Goal: Transaction & Acquisition: Purchase product/service

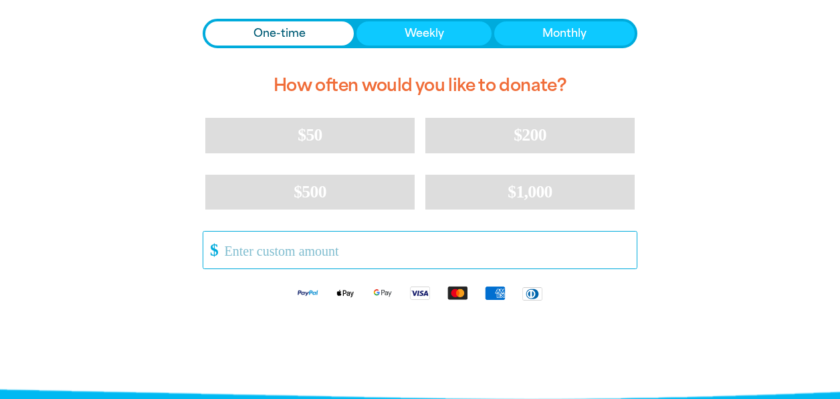
click at [303, 254] on input "Other Amount" at bounding box center [425, 249] width 421 height 37
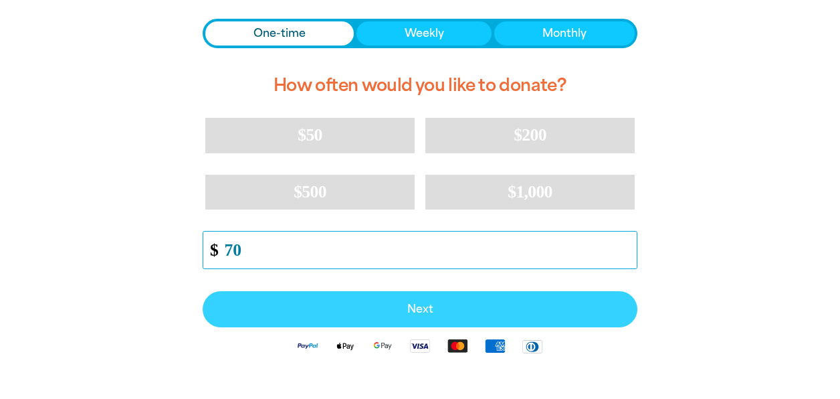
type input "70"
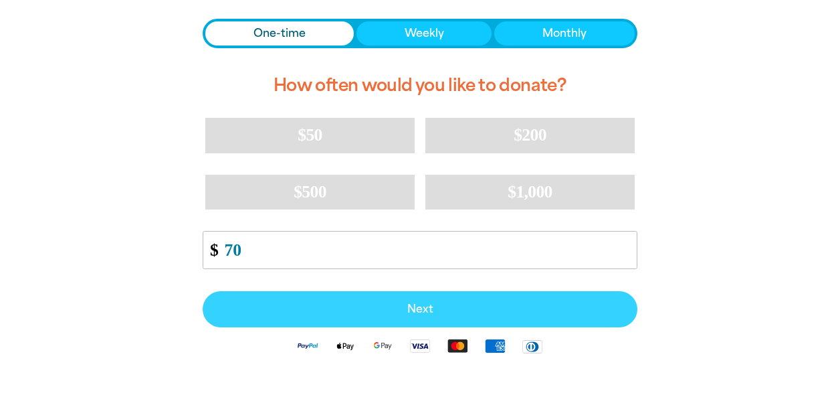
click at [421, 304] on span "Next" at bounding box center [419, 309] width 405 height 11
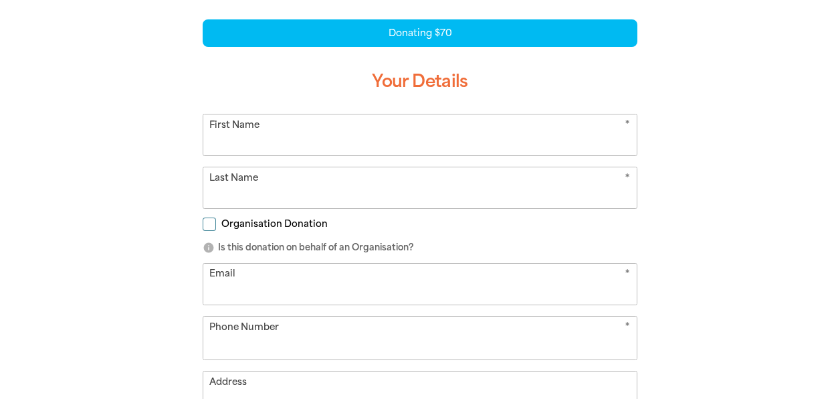
scroll to position [279, 0]
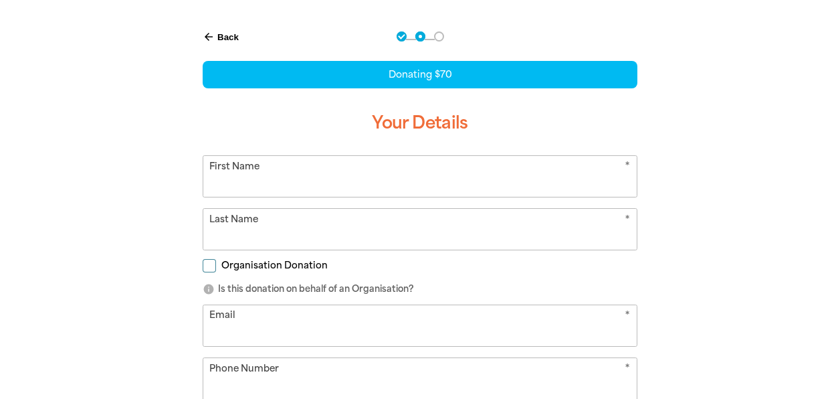
select select "AU"
click at [372, 194] on input "First Name" at bounding box center [419, 176] width 433 height 41
type input "[PERSON_NAME]"
type input "Halton"
type input "[EMAIL_ADDRESS][DOMAIN_NAME]"
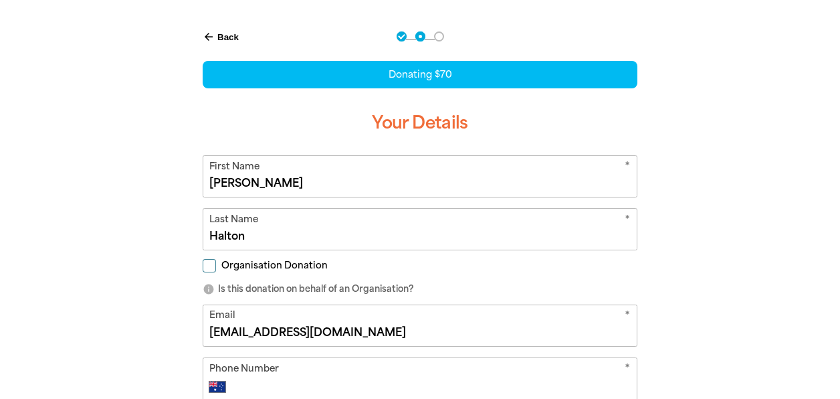
type input "0422 213 257"
type input "[STREET_ADDRESS]"
click at [671, 322] on div "arrow_back Back Step 1 Step 2 Step 3 Donating $70 Your Details * First Name [PE…" at bounding box center [420, 341] width 508 height 658
click at [615, 350] on form "* First Name [PERSON_NAME] * Last Name Halton Organisation Donation info Is thi…" at bounding box center [420, 370] width 435 height 431
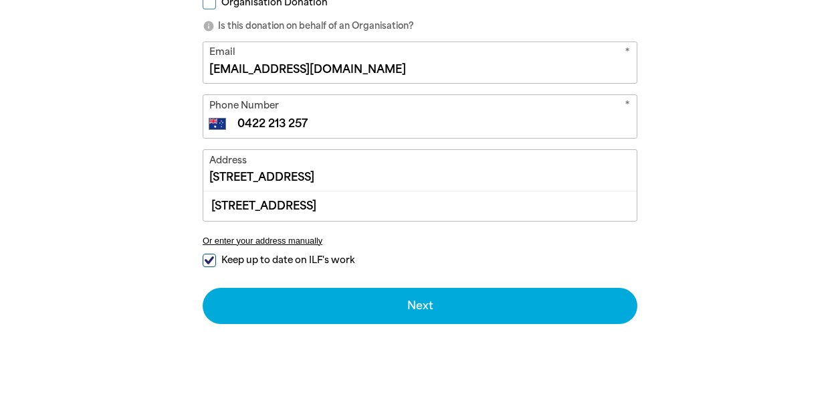
scroll to position [546, 0]
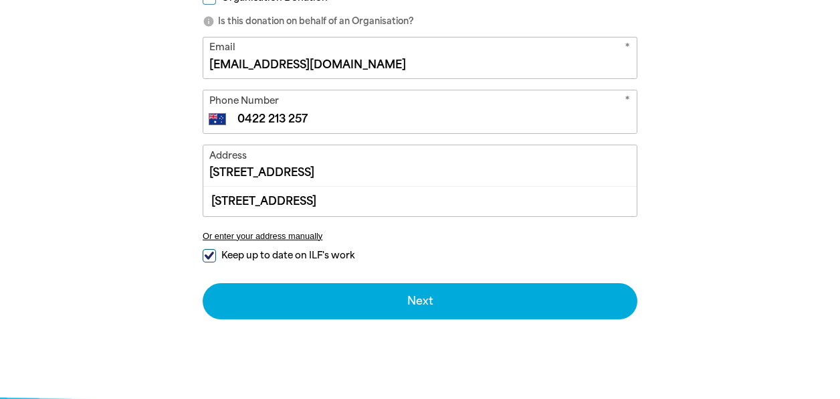
drag, startPoint x: 314, startPoint y: 120, endPoint x: 348, endPoint y: 183, distance: 71.5
click at [348, 183] on form "* First Name [PERSON_NAME] * Last Name Halton Organisation Donation info Is thi…" at bounding box center [420, 103] width 435 height 431
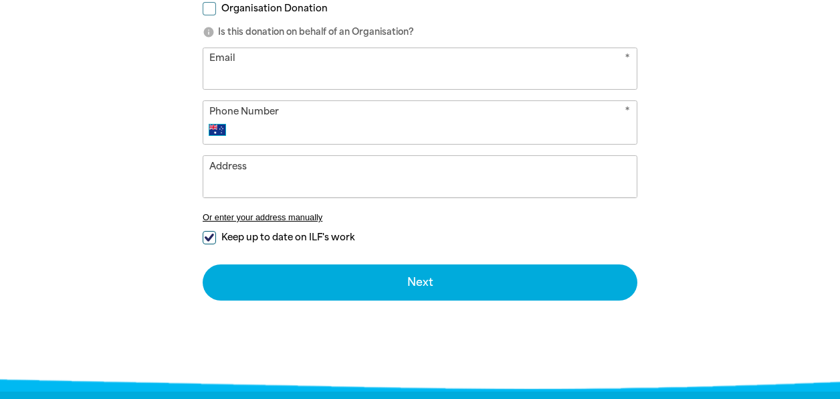
click at [220, 127] on select "International [GEOGRAPHIC_DATA] [GEOGRAPHIC_DATA] [GEOGRAPHIC_DATA] [GEOGRAPHIC…" at bounding box center [220, 130] width 23 height 16
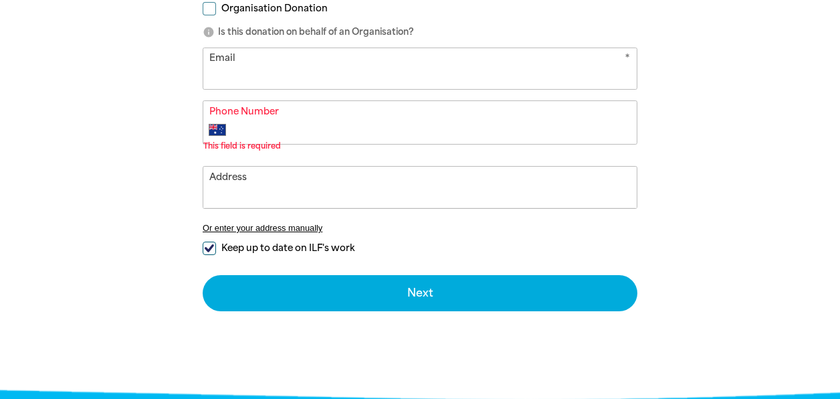
click at [226, 65] on input "Email" at bounding box center [419, 68] width 433 height 41
type input "[EMAIL_ADDRESS][DOMAIN_NAME]"
type input "[PERSON_NAME]"
type input "Halton"
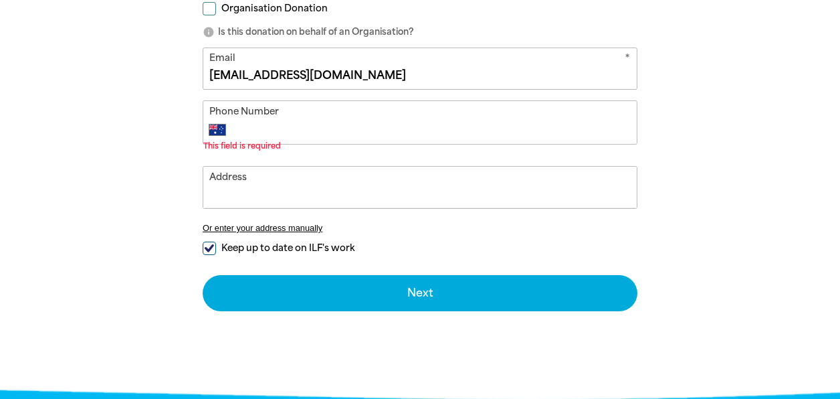
type input "0422 213 257"
type input "[STREET_ADDRESS]"
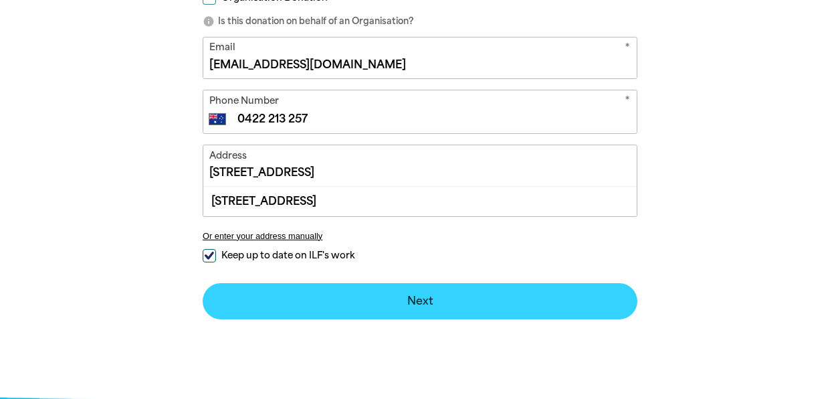
click at [419, 296] on button "Next chevron_right" at bounding box center [420, 301] width 435 height 36
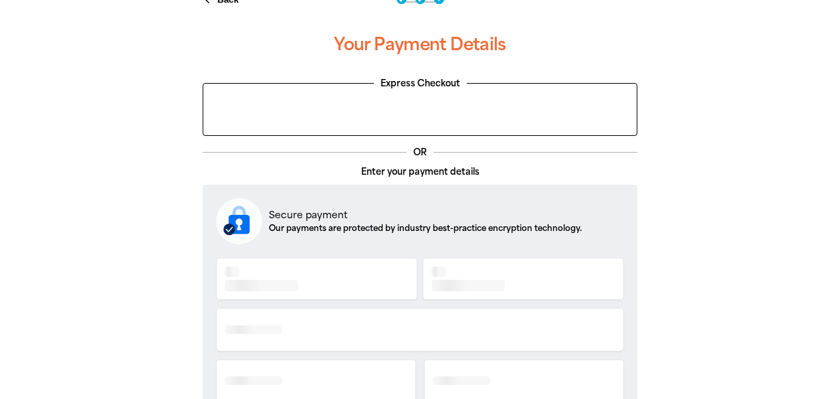
scroll to position [279, 0]
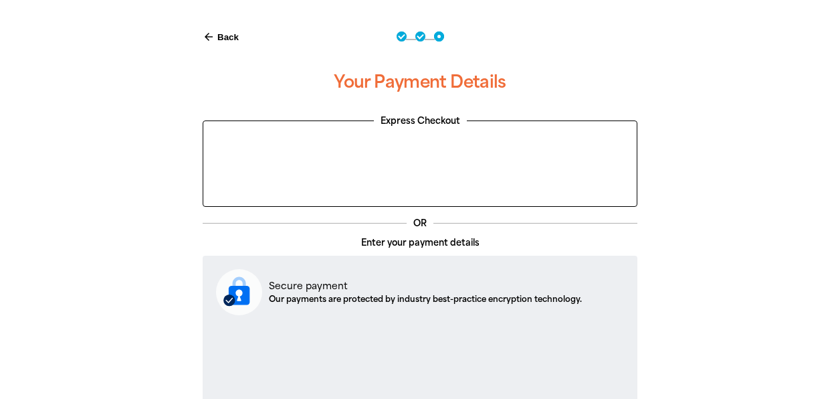
click at [694, 270] on div "arrow_back Back Step 1 Step 2 Step 3 Your Payment Details Express Checkout OR E…" at bounding box center [420, 373] width 802 height 722
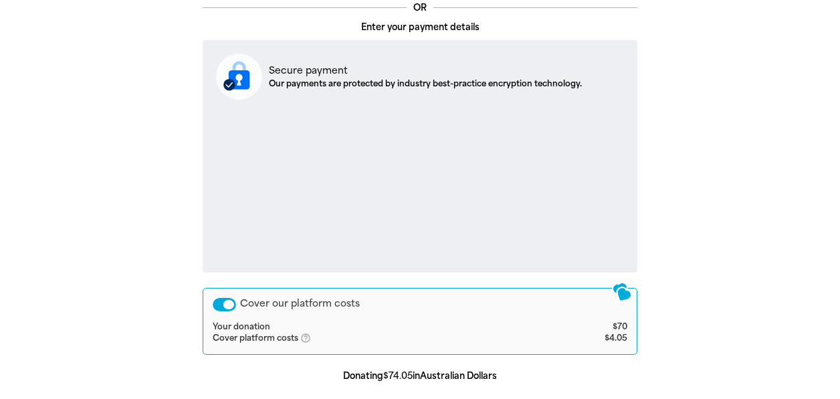
scroll to position [546, 0]
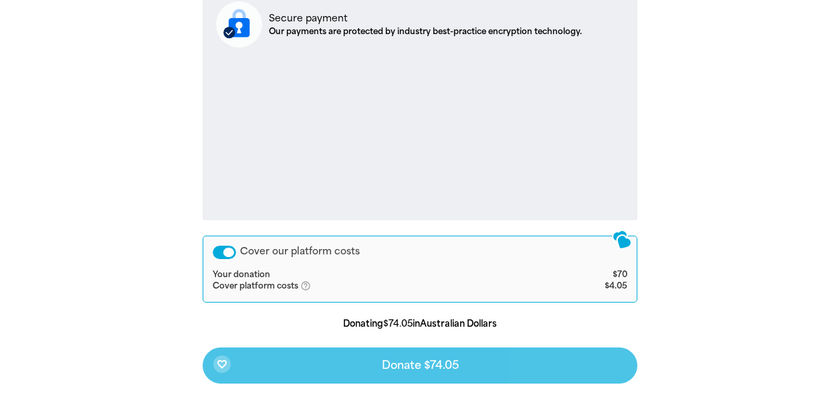
click at [440, 370] on div "favorite_border Donate $74.05" at bounding box center [420, 365] width 435 height 36
click at [437, 363] on div "favorite_border Donate $74.05" at bounding box center [420, 365] width 435 height 36
click at [728, 265] on div "arrow_back Back Step 1 Step 2 Step 3 Your Payment Details Express Checkout OR E…" at bounding box center [420, 106] width 802 height 722
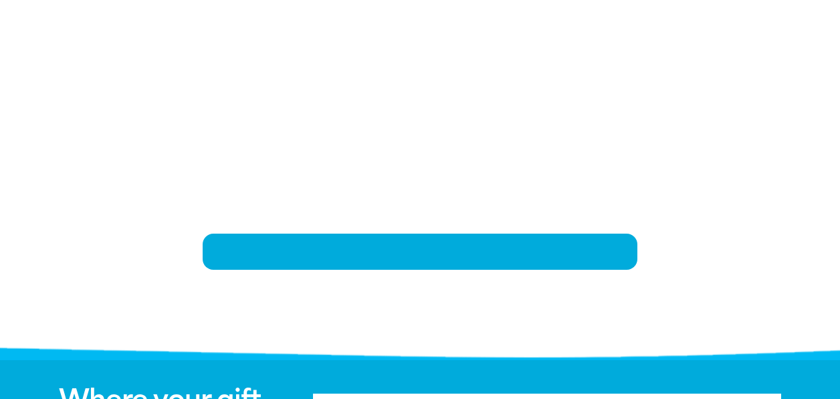
scroll to position [279, 0]
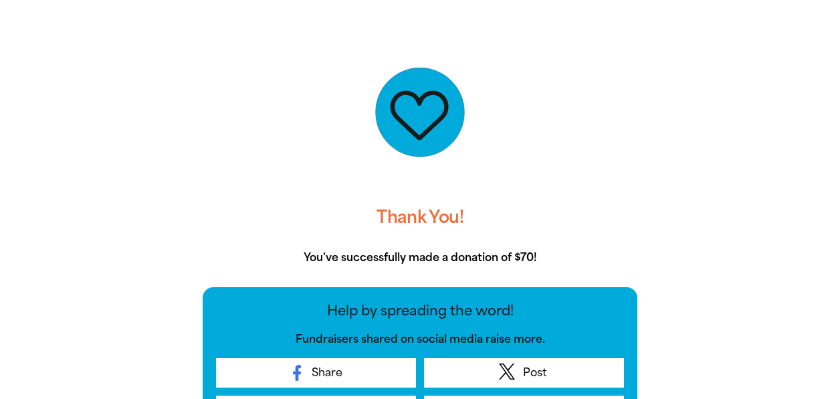
click at [634, 215] on h3 "Thank You!" at bounding box center [420, 217] width 435 height 43
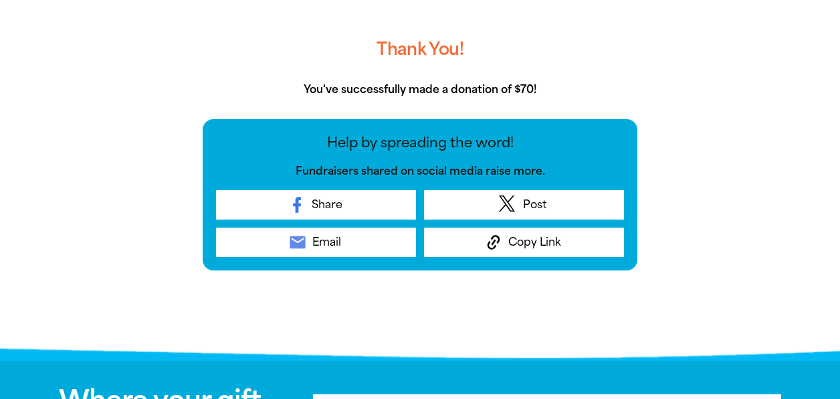
scroll to position [466, 0]
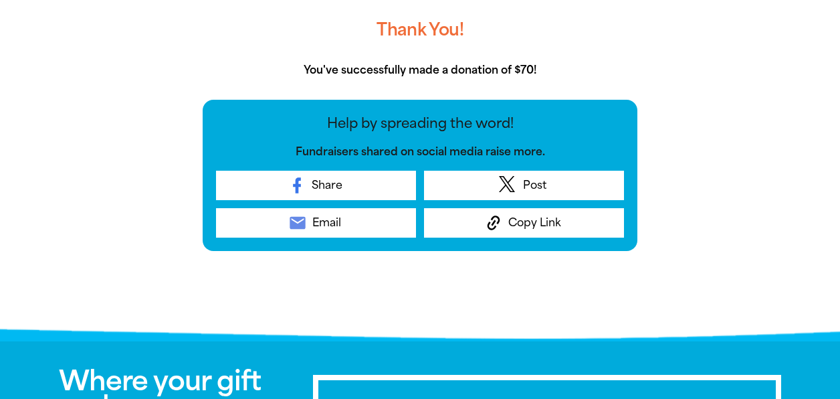
click at [699, 166] on div "Thank You! You've successfully made a donation of $70! Help by spreading the wo…" at bounding box center [420, 80] width 802 height 510
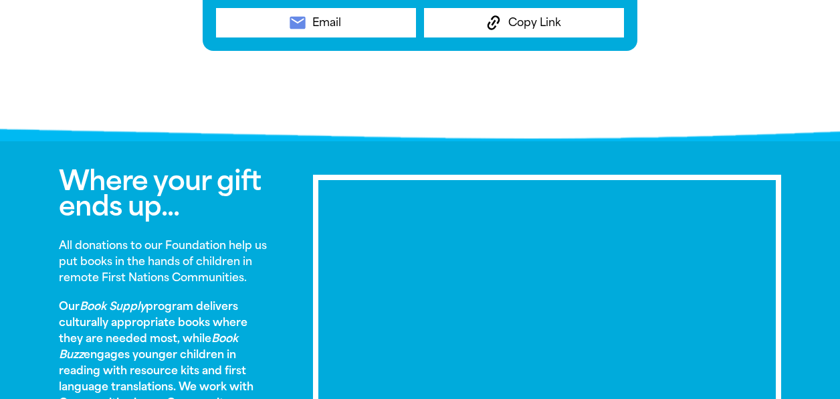
scroll to position [680, 0]
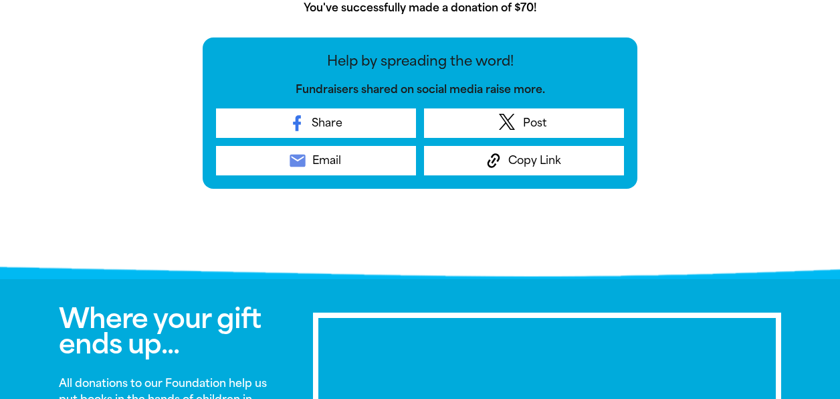
scroll to position [520, 0]
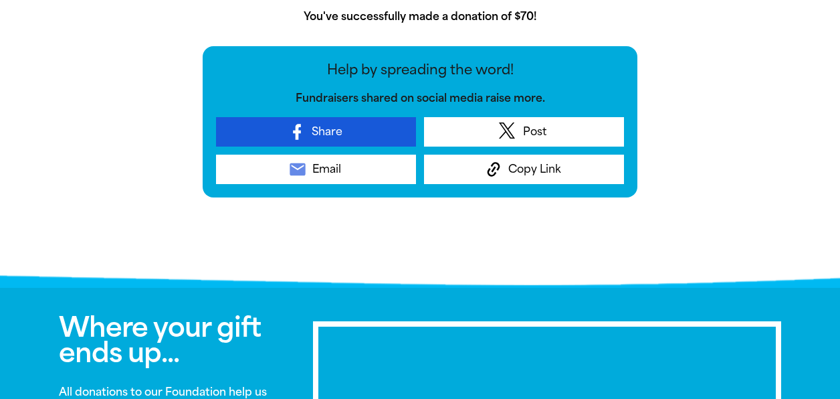
click at [322, 133] on span "Share" at bounding box center [327, 132] width 31 height 16
